Goal: Entertainment & Leisure: Consume media (video, audio)

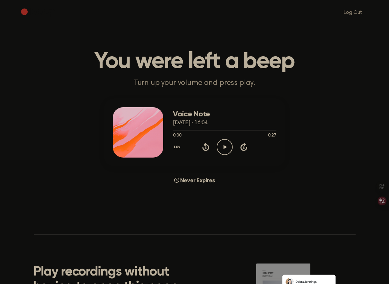
click at [218, 149] on icon "Play Audio" at bounding box center [225, 147] width 16 height 16
click at [227, 147] on icon "Pause Audio" at bounding box center [225, 147] width 16 height 16
click at [221, 143] on icon "Play Audio" at bounding box center [225, 147] width 16 height 16
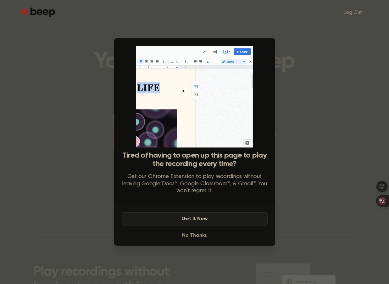
click at [207, 222] on button "Get It Now" at bounding box center [195, 218] width 146 height 13
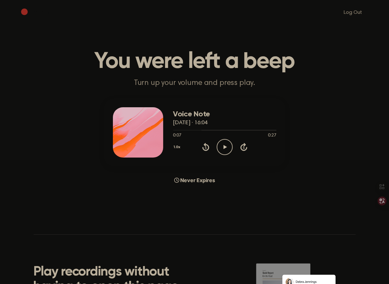
click at [320, 113] on div "Voice Note 22 August 2025 · 16:04 0:07 0:27 Your browser does not support the […" at bounding box center [195, 141] width 374 height 86
click at [228, 148] on icon "Play Audio" at bounding box center [225, 147] width 16 height 16
drag, startPoint x: 181, startPoint y: 130, endPoint x: 161, endPoint y: 131, distance: 19.9
click at [161, 131] on div "Voice Note 22 August 2025 · 16:04 0:22 0:27 Your browser does not support the […" at bounding box center [194, 132] width 181 height 68
click at [175, 131] on div at bounding box center [224, 129] width 103 height 5
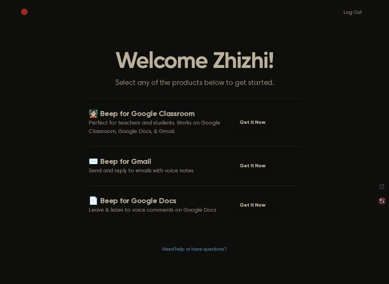
click at [309, 157] on main "Welcome Zhizhi! Select any of the products below to get started. 🧑🏻‍🏫 Beep for …" at bounding box center [194, 146] width 389 height 293
click at [251, 208] on link "Get It Now" at bounding box center [253, 205] width 46 height 14
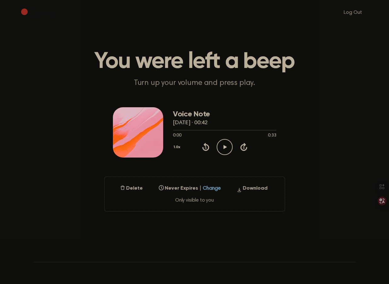
click at [222, 150] on icon "Play Audio" at bounding box center [225, 147] width 16 height 16
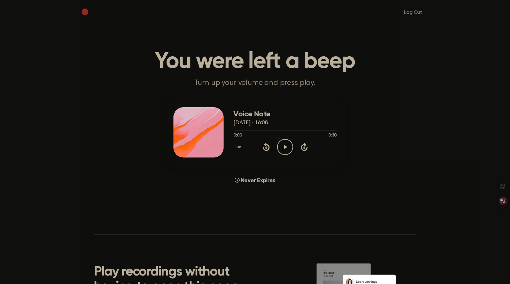
click at [290, 151] on icon "Play Audio" at bounding box center [285, 147] width 16 height 16
click at [290, 151] on icon "Pause Audio" at bounding box center [285, 147] width 16 height 16
click at [290, 151] on icon "Play Audio" at bounding box center [285, 147] width 16 height 16
click at [287, 145] on icon "Play Audio" at bounding box center [285, 147] width 16 height 16
click at [287, 145] on icon at bounding box center [285, 147] width 3 height 4
